Goal: Find specific page/section: Find specific page/section

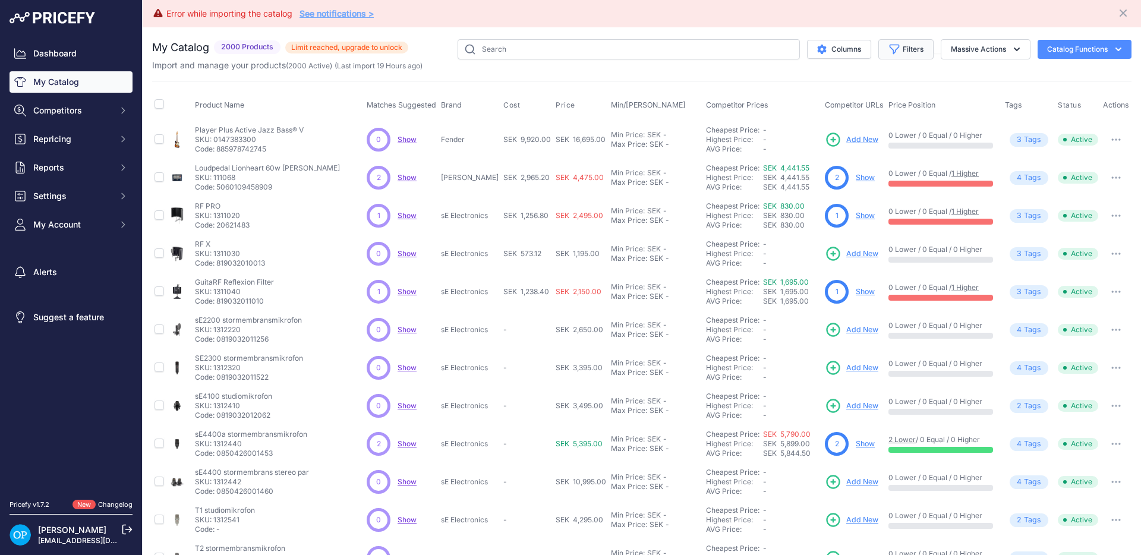
click at [908, 55] on button "Filters" at bounding box center [906, 49] width 55 height 20
click at [876, 196] on select "Select an option [PERSON_NAME] Casio [PERSON_NAME] Dato Dreadbox Duesenberg Ele…" at bounding box center [867, 194] width 114 height 20
select select "Ibanez"
click at [810, 184] on select "Select an option [PERSON_NAME] Casio [PERSON_NAME] Dato Dreadbox Duesenberg Ele…" at bounding box center [867, 194] width 114 height 20
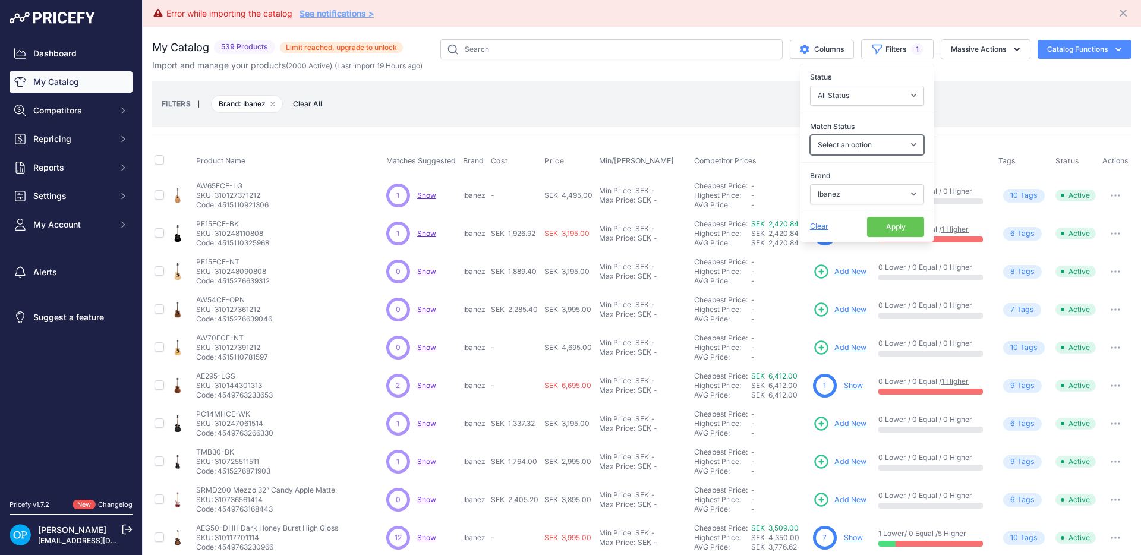
click at [862, 141] on select "Select an option Matched Unmatched" at bounding box center [867, 145] width 114 height 20
click at [904, 226] on button "Apply" at bounding box center [895, 227] width 57 height 20
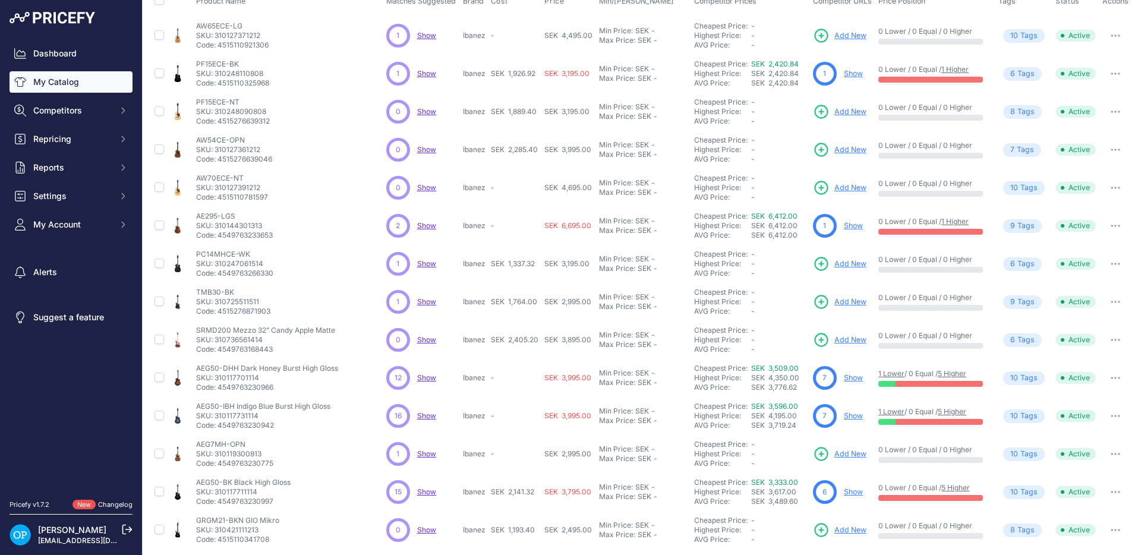
scroll to position [158, 0]
